Goal: Communication & Community: Share content

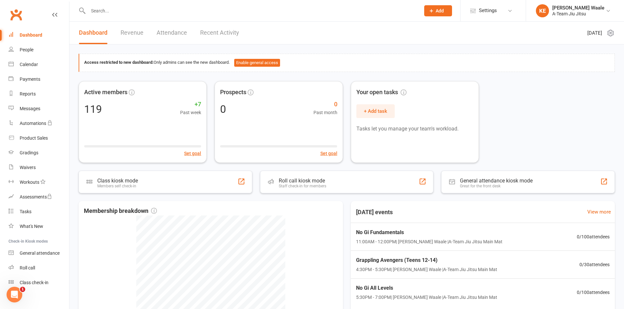
click at [129, 13] on input "text" at bounding box center [250, 10] width 329 height 9
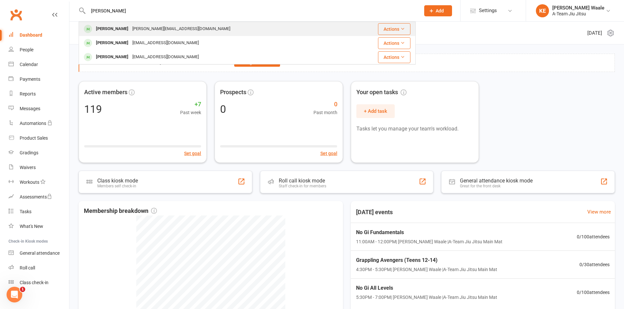
type input "Jonath"
click at [136, 24] on div "jonathon.walker1402@gmail.com" at bounding box center [181, 28] width 102 height 9
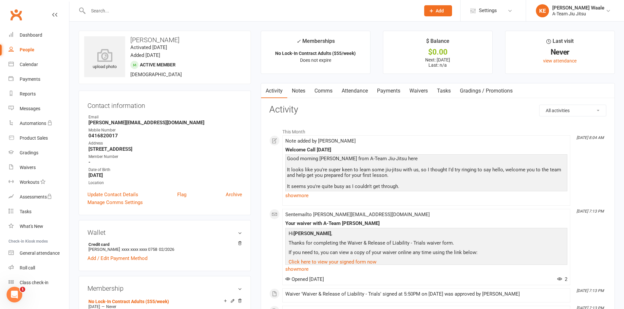
click at [301, 92] on link "Notes" at bounding box center [298, 90] width 23 height 15
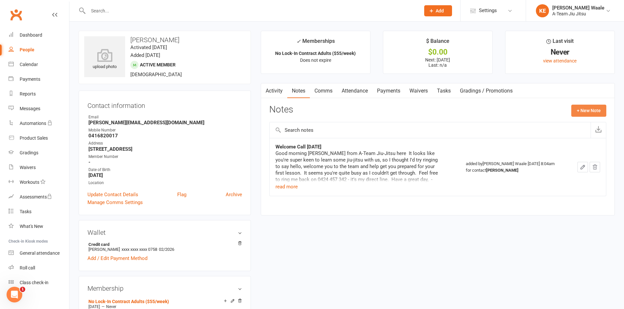
click at [592, 111] on button "+ New Note" at bounding box center [588, 111] width 35 height 12
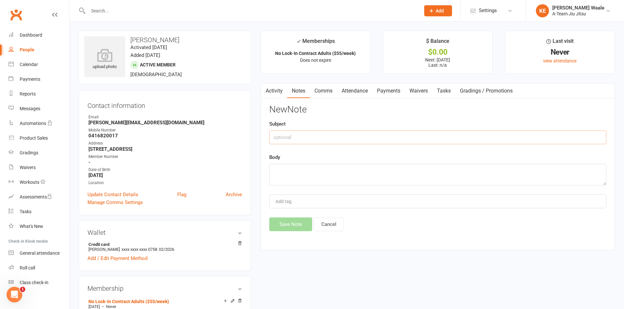
click at [328, 135] on input "text" at bounding box center [437, 138] width 337 height 14
type input "Called back in"
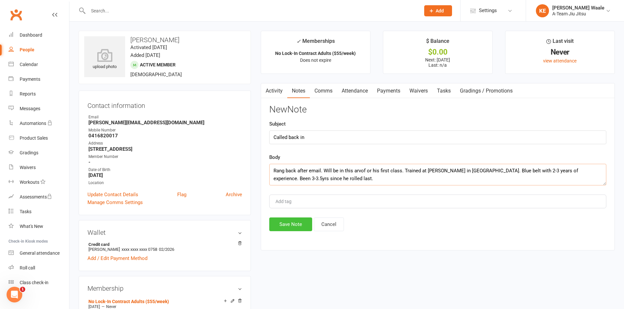
type textarea "Rang back after email. Will be in this arvof or his first class. Trained at Gra…"
click at [290, 227] on button "Save Note" at bounding box center [290, 225] width 43 height 14
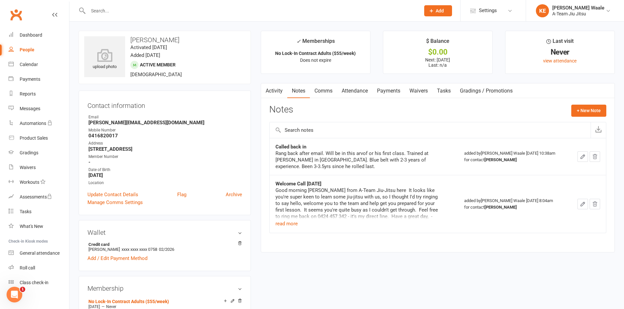
click at [28, 50] on div "People" at bounding box center [27, 49] width 15 height 5
select select "100"
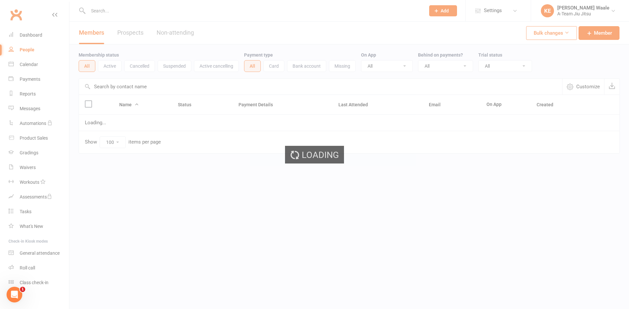
click at [29, 34] on div "Loading" at bounding box center [314, 154] width 629 height 309
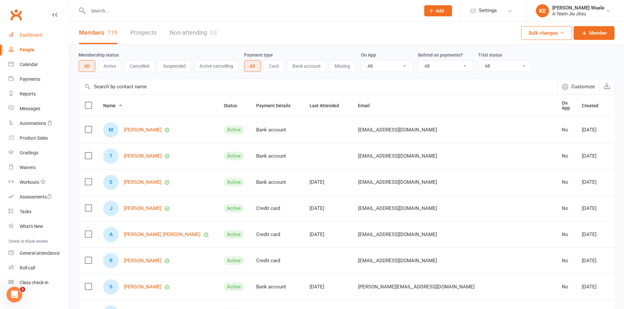
click at [32, 34] on div "Dashboard" at bounding box center [31, 34] width 23 height 5
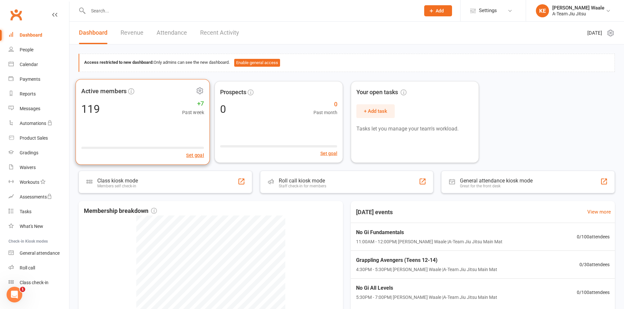
click at [138, 126] on div "Active members 119 +7 Past week Set goal" at bounding box center [142, 122] width 134 height 86
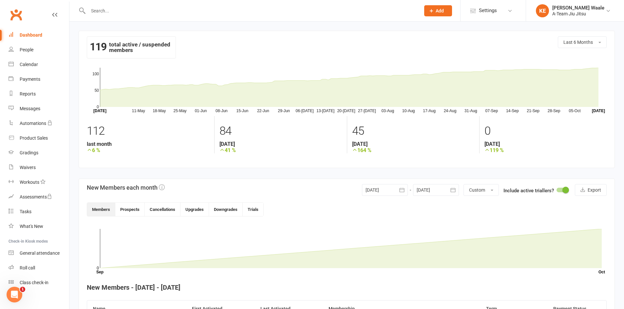
scroll to position [196, 0]
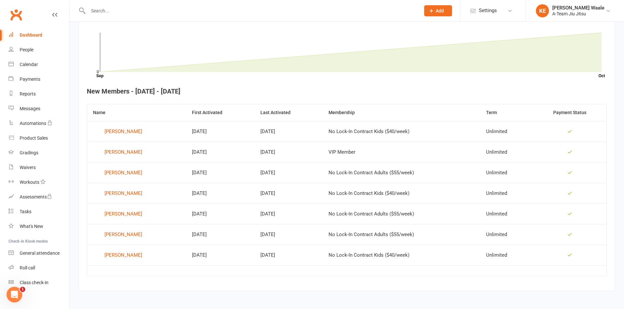
click at [36, 35] on div "Dashboard" at bounding box center [31, 34] width 23 height 5
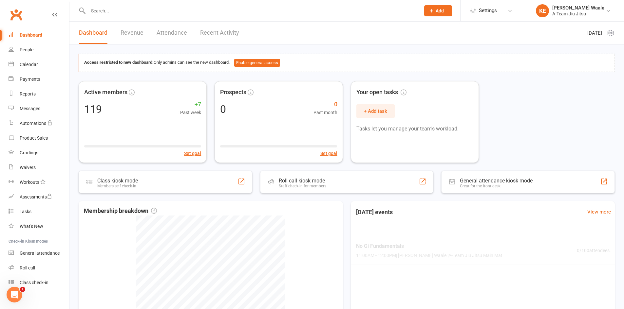
click at [178, 33] on link "Attendance" at bounding box center [172, 33] width 30 height 23
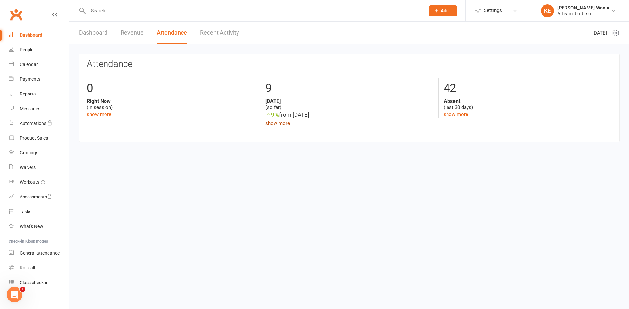
click at [279, 123] on link "show more" at bounding box center [277, 123] width 25 height 6
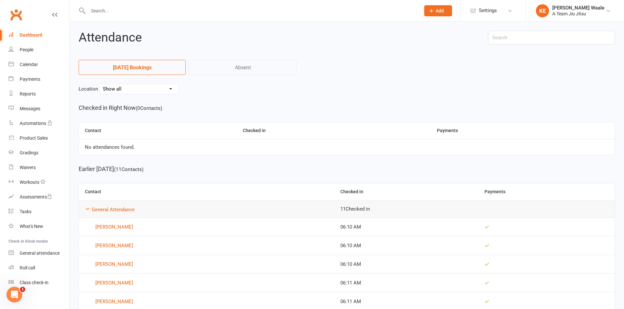
click at [34, 37] on div "Dashboard" at bounding box center [31, 34] width 23 height 5
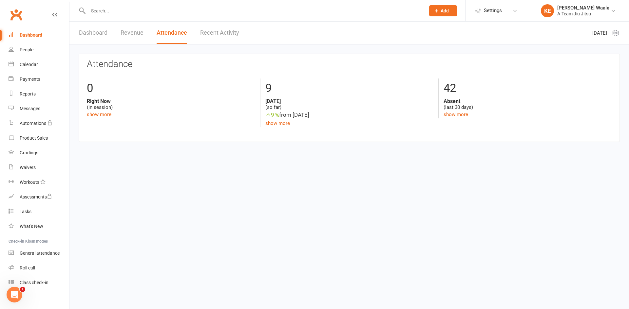
click at [134, 35] on link "Revenue" at bounding box center [131, 33] width 23 height 23
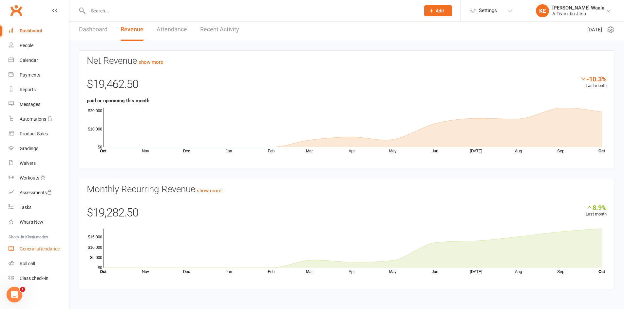
scroll to position [6, 0]
click at [20, 104] on div "Messages" at bounding box center [30, 103] width 21 height 5
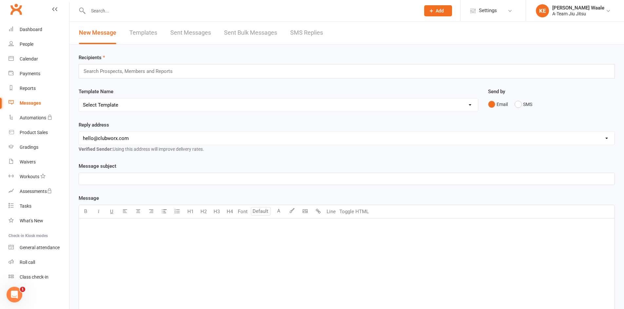
click at [142, 31] on link "Templates" at bounding box center [143, 33] width 28 height 23
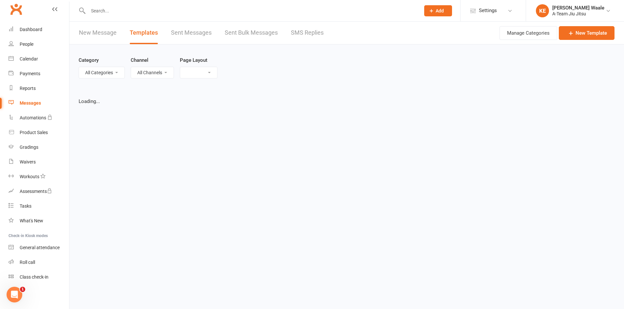
select select "grid"
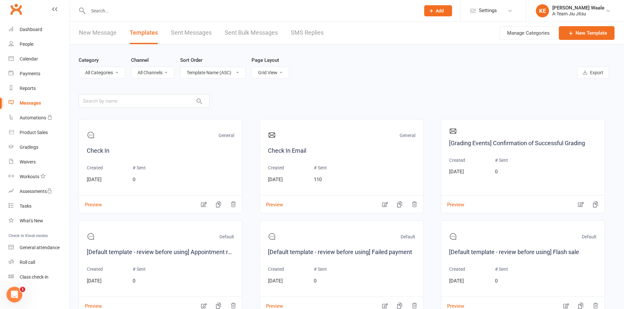
click at [103, 34] on link "New Message" at bounding box center [98, 33] width 38 height 23
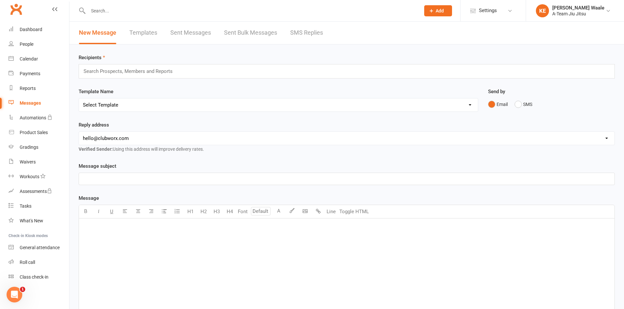
click at [129, 105] on select "Select Template [SMS] [Default template - review before using] Appointment remi…" at bounding box center [278, 105] width 399 height 13
select select "16"
click at [79, 99] on select "Select Template [SMS] [Default template - review before using] Appointment remi…" at bounding box center [278, 105] width 399 height 13
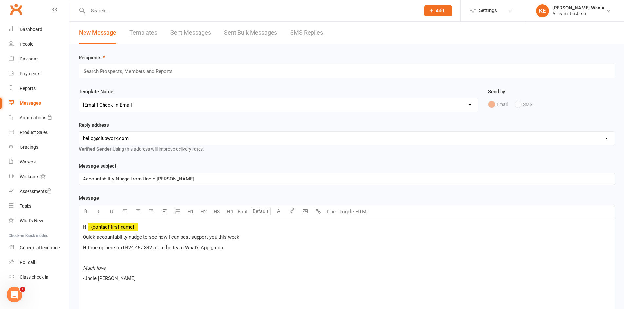
click at [173, 258] on p at bounding box center [347, 258] width 528 height 8
click at [114, 74] on input "text" at bounding box center [131, 71] width 96 height 9
type input "active"
click at [111, 90] on em "Active" at bounding box center [112, 91] width 14 height 6
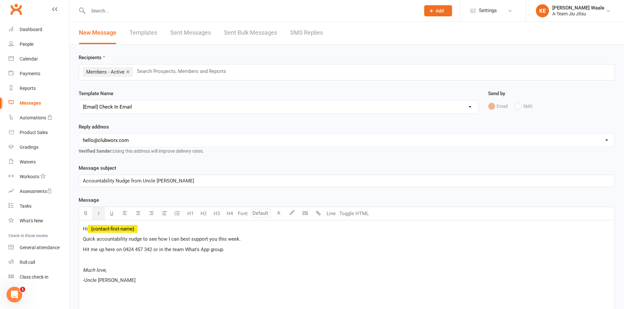
click at [179, 184] on p "Accountability Nudge from Uncle Kenny" at bounding box center [347, 181] width 528 height 8
click at [130, 141] on select "hello@clubworx.com info@ateambjj.com.au" at bounding box center [346, 140] width 535 height 13
click at [130, 167] on div "Message subject Accountability Nudge from Uncle Kenny <3" at bounding box center [347, 175] width 536 height 23
click at [136, 145] on select "hello@clubworx.com info@ateambjj.com.au" at bounding box center [346, 140] width 535 height 13
select select "1"
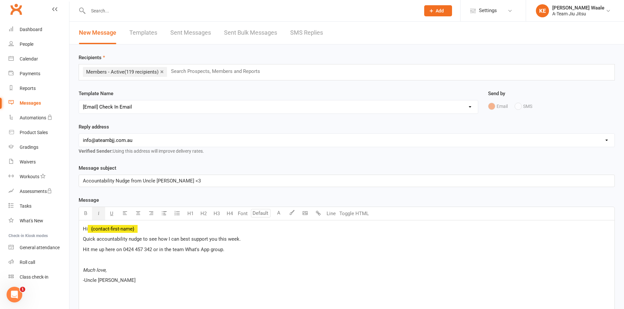
click at [79, 134] on select "hello@clubworx.com info@ateambjj.com.au" at bounding box center [346, 140] width 535 height 13
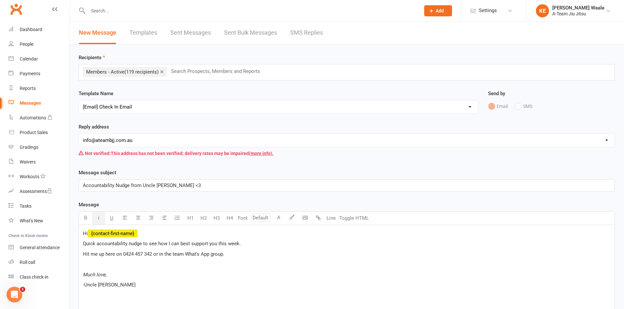
click at [171, 168] on div "Reply address hello@clubworx.com info@ateambjj.com.au Not verified: This addres…" at bounding box center [347, 146] width 546 height 46
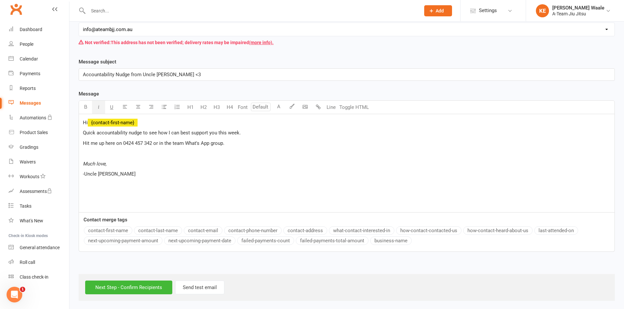
scroll to position [112, 0]
click at [139, 288] on input "Next Step - Confirm Recipients" at bounding box center [128, 287] width 87 height 14
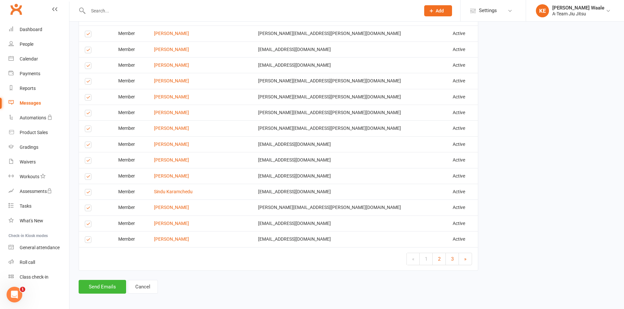
scroll to position [795, 0]
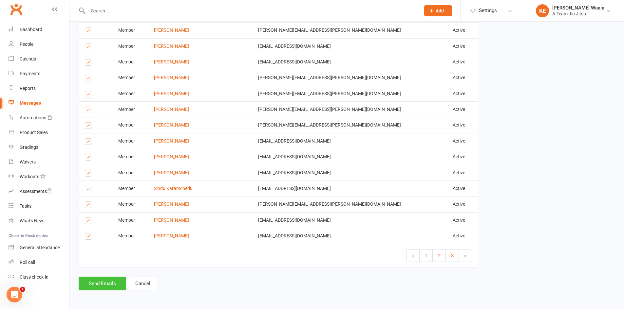
click at [105, 286] on button "Send Emails" at bounding box center [102, 284] width 47 height 14
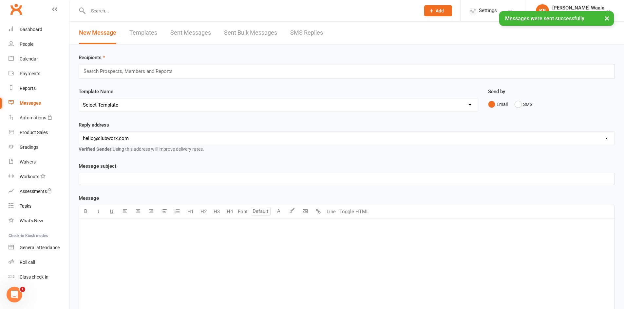
click at [46, 11] on div "× Messages were sent successfully" at bounding box center [307, 11] width 615 height 0
click at [37, 32] on link "Dashboard" at bounding box center [39, 29] width 61 height 15
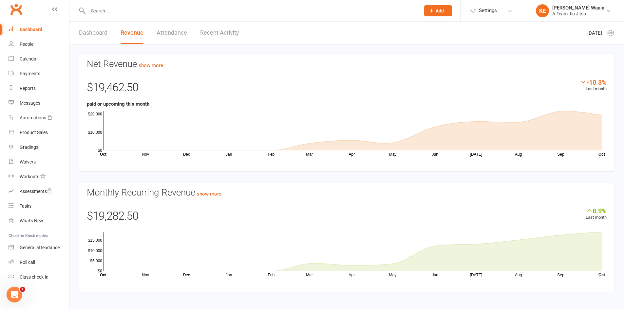
click at [31, 31] on div "Dashboard" at bounding box center [31, 29] width 23 height 5
click at [97, 36] on link "Dashboard" at bounding box center [93, 33] width 28 height 23
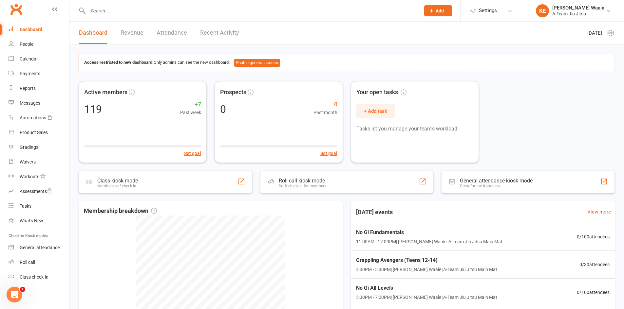
click at [325, 44] on header "Dashboard Revenue Attendance Recent Activity Monday 13th, October 2025" at bounding box center [346, 33] width 554 height 23
click at [169, 114] on div "119 +7 Past week" at bounding box center [143, 109] width 120 height 14
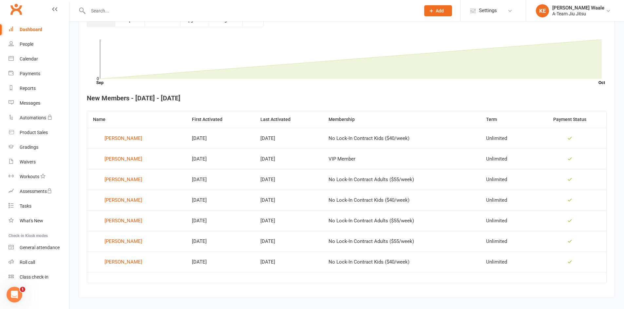
scroll to position [198, 0]
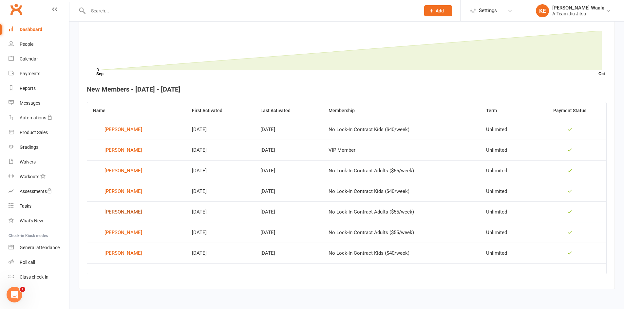
click at [127, 214] on div "Ronnie Wadhwa" at bounding box center [123, 212] width 38 height 10
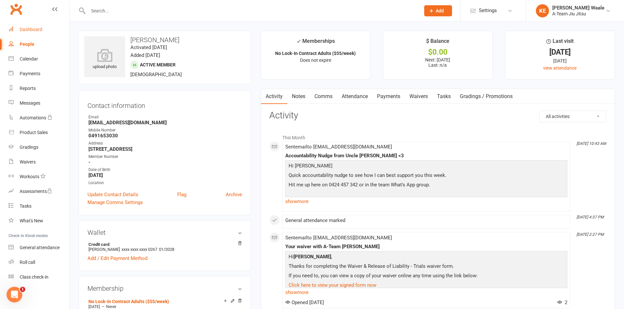
click at [42, 32] on link "Dashboard" at bounding box center [39, 29] width 61 height 15
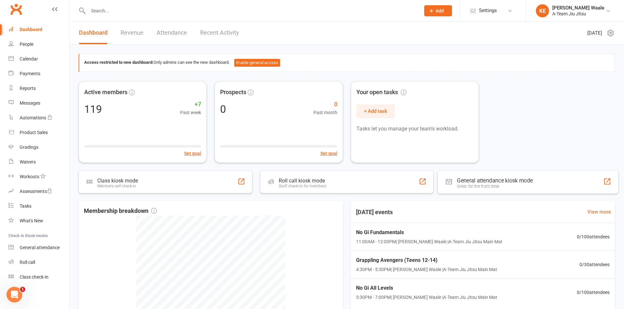
click at [541, 136] on div "Active members 119 +7 Past week Set goal Prospects 0 0 Past month Set goal Your…" at bounding box center [347, 122] width 536 height 82
